Goal: Check status: Check status

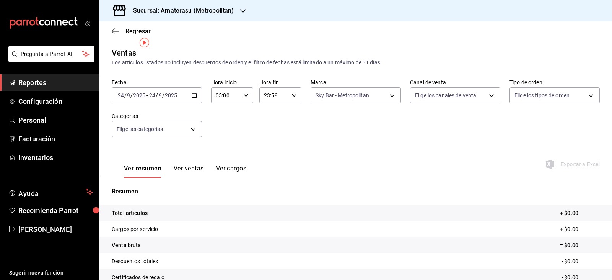
scroll to position [10, 0]
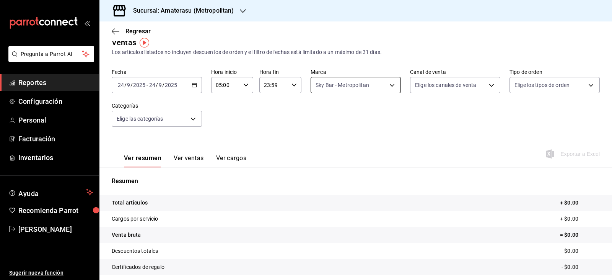
click at [328, 85] on body "Pregunta a Parrot AI Reportes Configuración Personal Facturación Inventarios Ay…" at bounding box center [306, 140] width 612 height 280
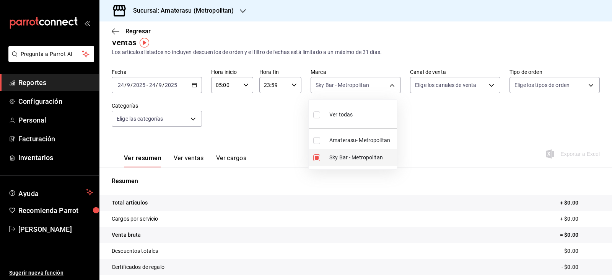
click at [325, 163] on li "Sky Bar - Metropolitan" at bounding box center [353, 157] width 88 height 17
checkbox input "false"
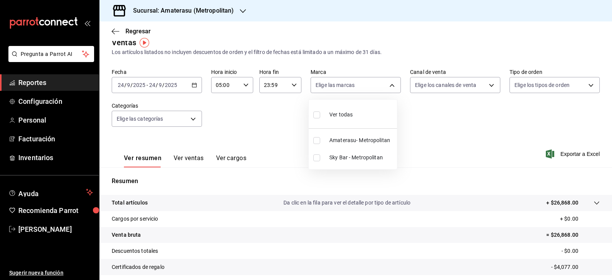
click at [315, 138] on input "checkbox" at bounding box center [316, 140] width 7 height 7
checkbox input "true"
type input "e4cd7fcb-d45b-43ae-a99f-ad4ccfcd9032"
click at [408, 145] on div at bounding box center [306, 140] width 612 height 280
click at [408, 145] on div "Ver todas Amaterasu- Metropolitan Sky Bar - Metropolitan" at bounding box center [306, 140] width 612 height 280
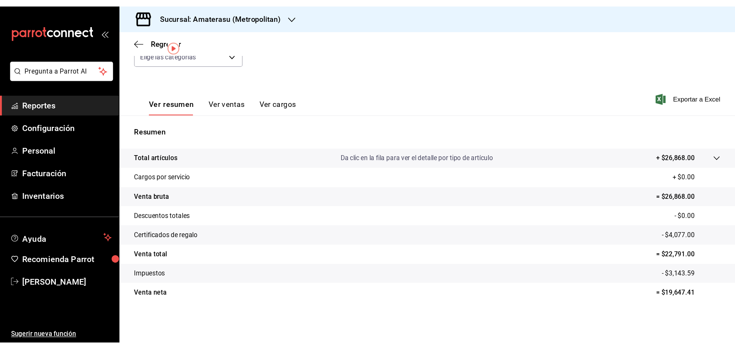
scroll to position [18, 0]
